Goal: Transaction & Acquisition: Purchase product/service

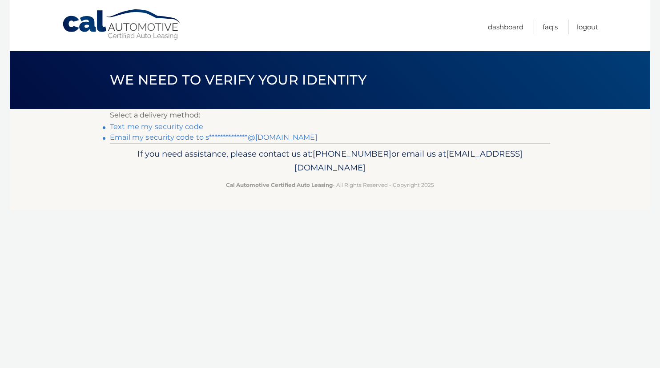
click at [260, 137] on link "**********" at bounding box center [214, 137] width 208 height 8
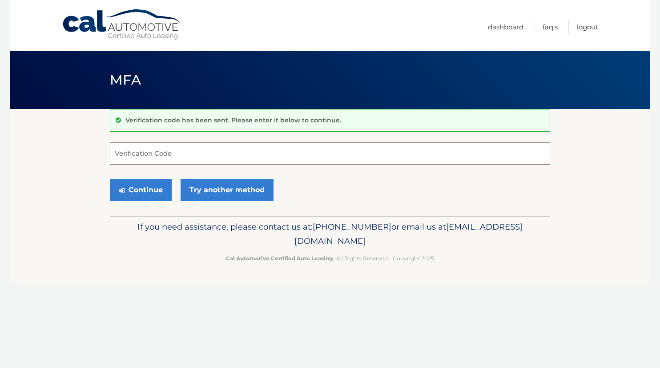
click at [252, 154] on input "Verification Code" at bounding box center [330, 153] width 440 height 22
paste input "522544"
click at [147, 195] on button "Continue" at bounding box center [141, 190] width 62 height 22
type input "522544"
drag, startPoint x: 147, startPoint y: 195, endPoint x: 139, endPoint y: 193, distance: 8.2
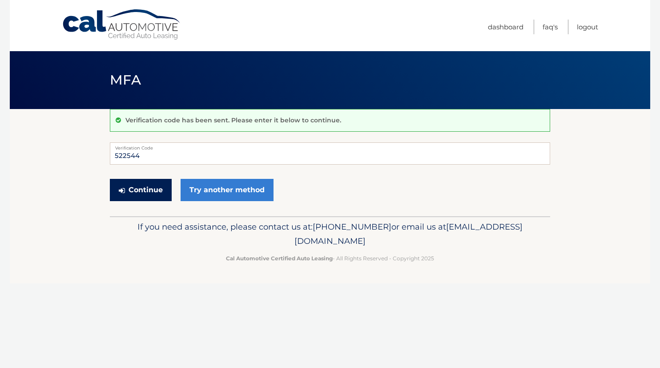
click at [139, 193] on button "Continue" at bounding box center [141, 190] width 62 height 22
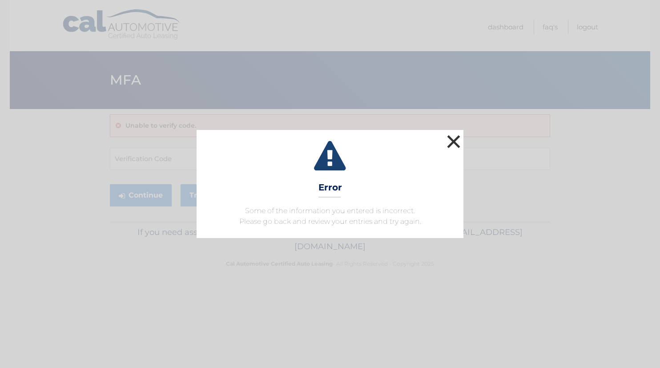
click at [452, 142] on button "×" at bounding box center [453, 141] width 18 height 18
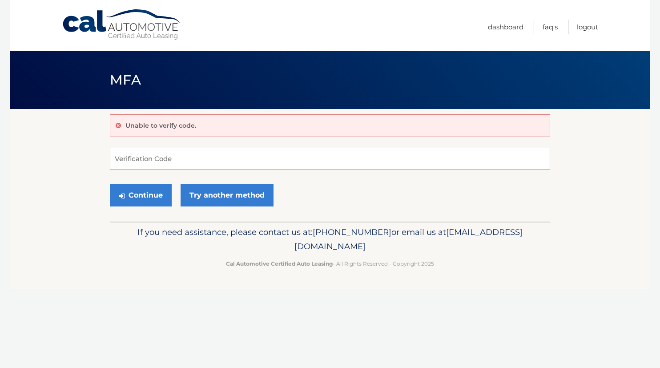
click at [274, 168] on input "Verification Code" at bounding box center [330, 159] width 440 height 22
paste input "522544"
type input "522544"
click at [114, 160] on input "522544" at bounding box center [330, 159] width 440 height 22
click at [140, 194] on button "Continue" at bounding box center [141, 195] width 62 height 22
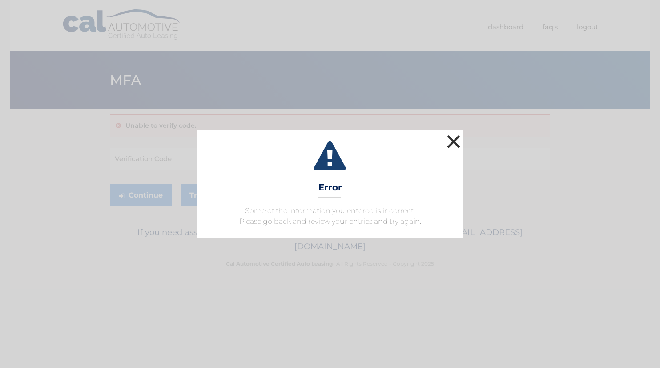
click at [444, 140] on button "×" at bounding box center [453, 141] width 18 height 18
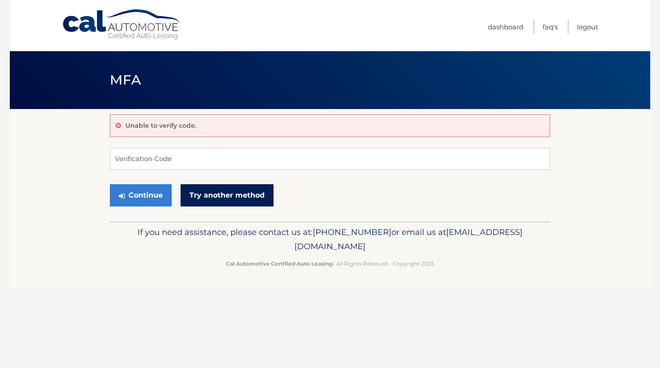
click at [253, 188] on link "Try another method" at bounding box center [226, 195] width 93 height 22
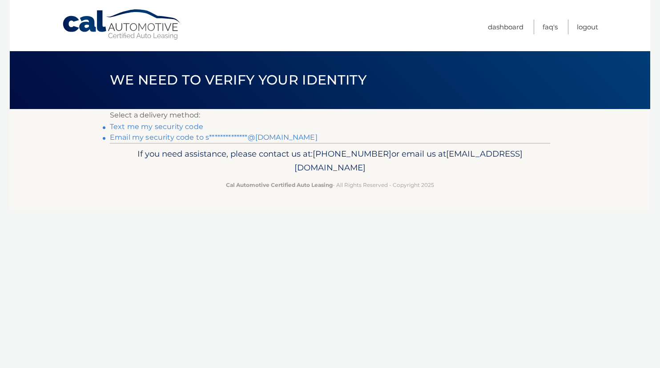
click at [242, 135] on link "**********" at bounding box center [214, 137] width 208 height 8
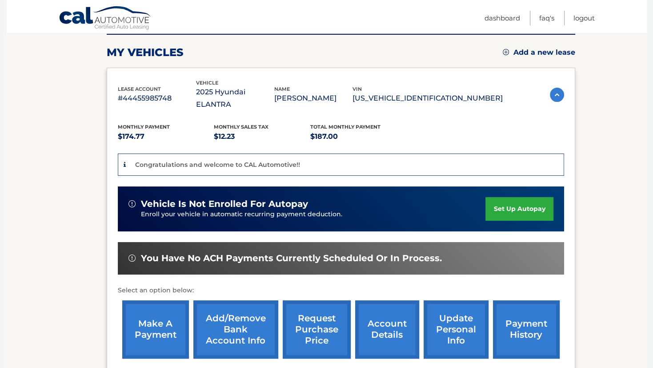
scroll to position [117, 0]
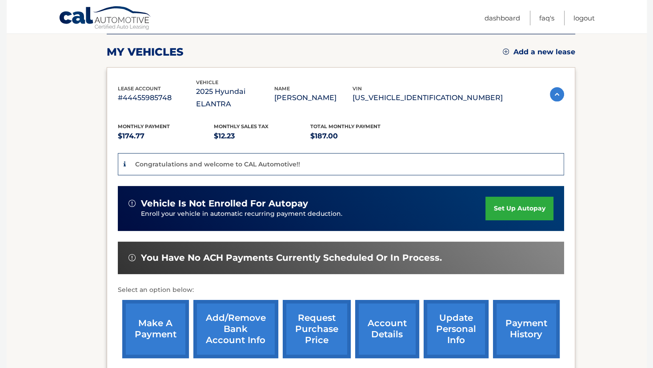
click at [143, 308] on link "make a payment" at bounding box center [155, 329] width 67 height 58
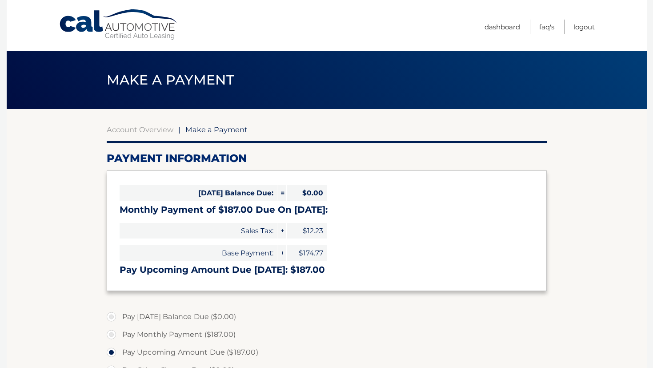
select select "NGQ2NDBhMTUtNGI1NS00ZjNlLWJhMWMtZGRkZjZjNWE0N2Yw"
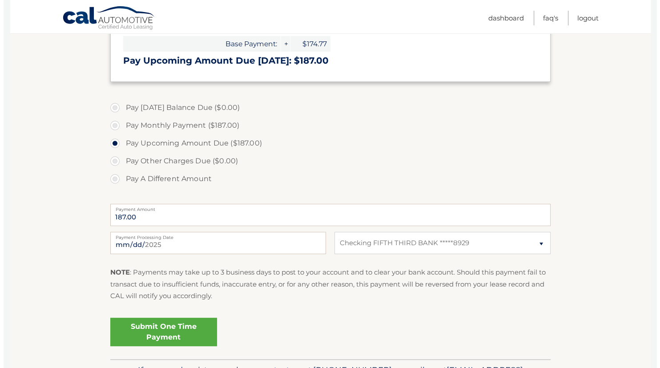
scroll to position [209, 0]
click at [151, 239] on input "[DATE]" at bounding box center [215, 242] width 216 height 22
click at [144, 324] on link "Submit One Time Payment" at bounding box center [160, 331] width 107 height 28
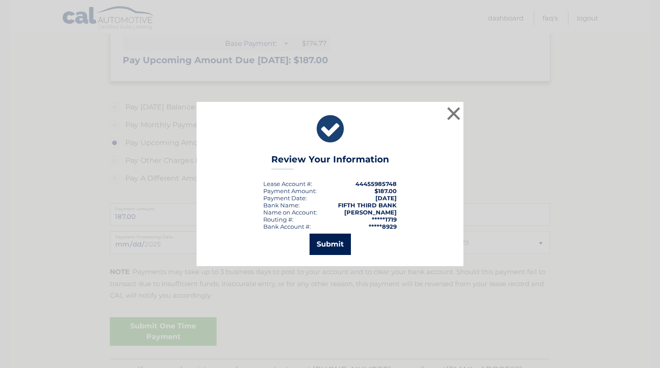
click at [322, 244] on button "Submit" at bounding box center [329, 243] width 41 height 21
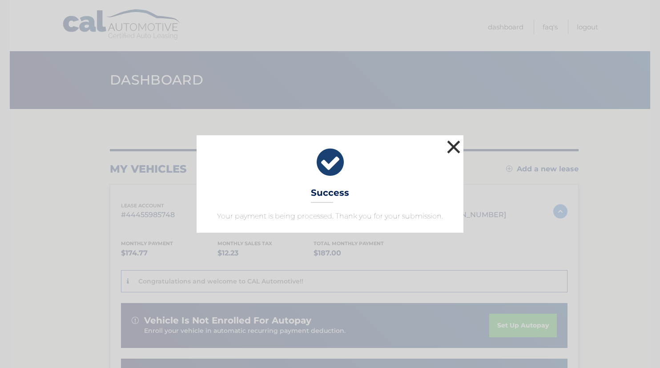
click at [452, 144] on button "×" at bounding box center [453, 147] width 18 height 18
